Goal: Task Accomplishment & Management: Manage account settings

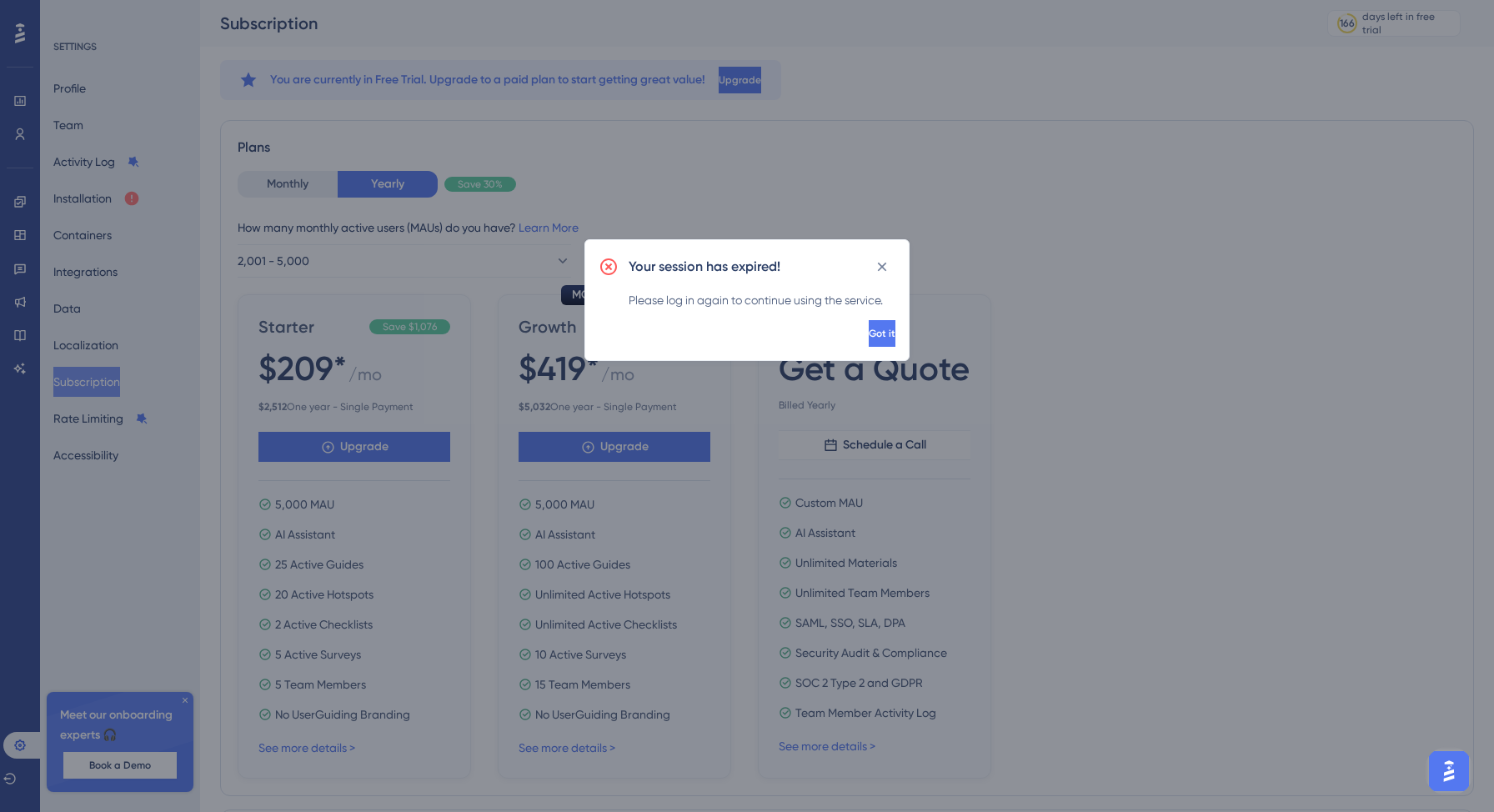
click at [1095, 195] on div "Your session has expired! Please log in again to continue using the service. Go…" at bounding box center [747, 406] width 1494 height 812
